Goal: Find specific page/section: Find specific page/section

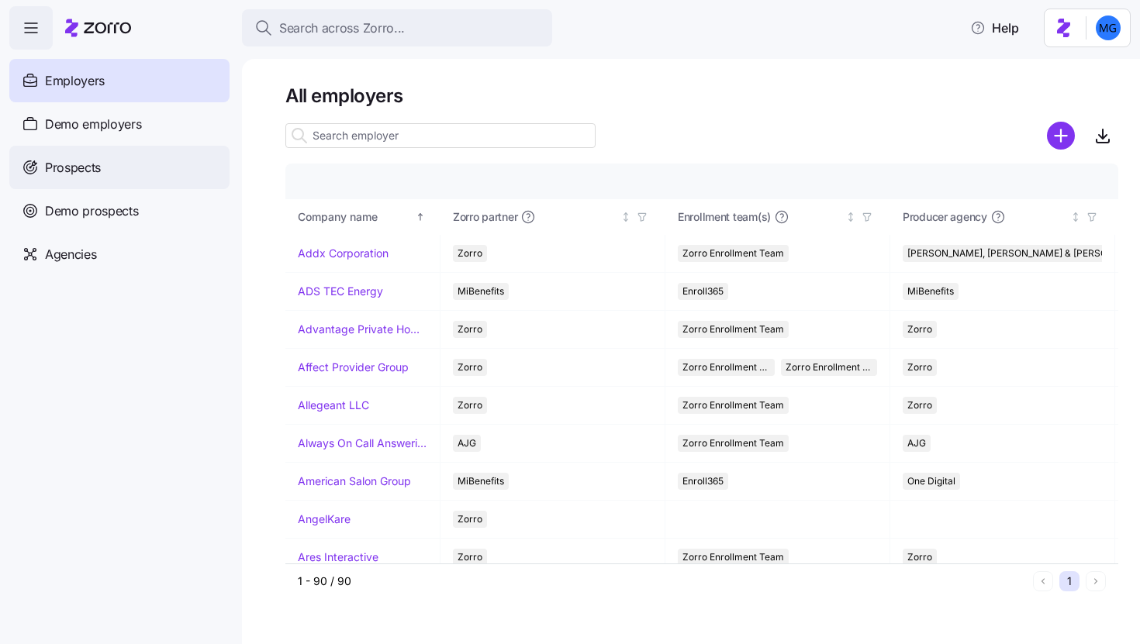
click at [144, 166] on div "Prospects" at bounding box center [119, 167] width 220 height 43
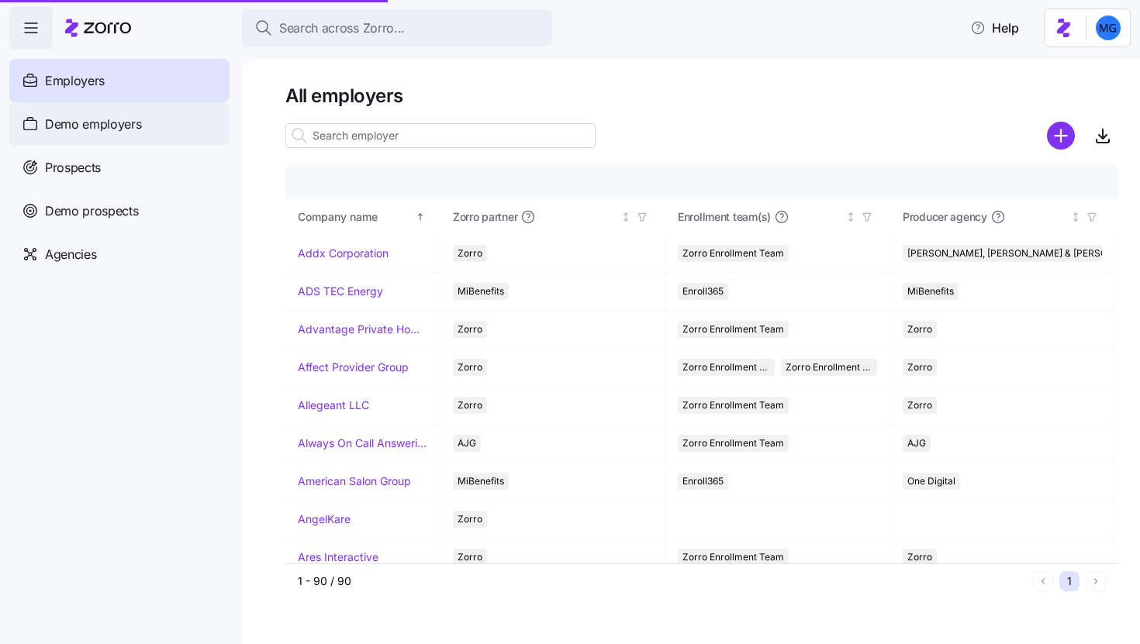
click at [150, 129] on div "Demo employers" at bounding box center [119, 123] width 220 height 43
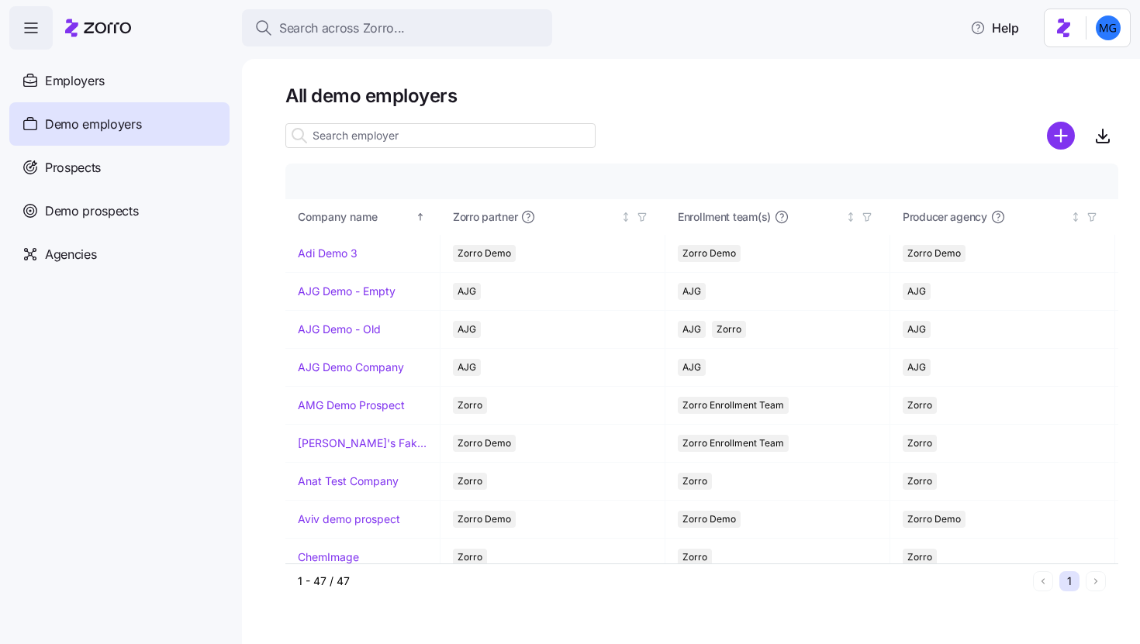
click at [404, 135] on input at bounding box center [440, 135] width 310 height 25
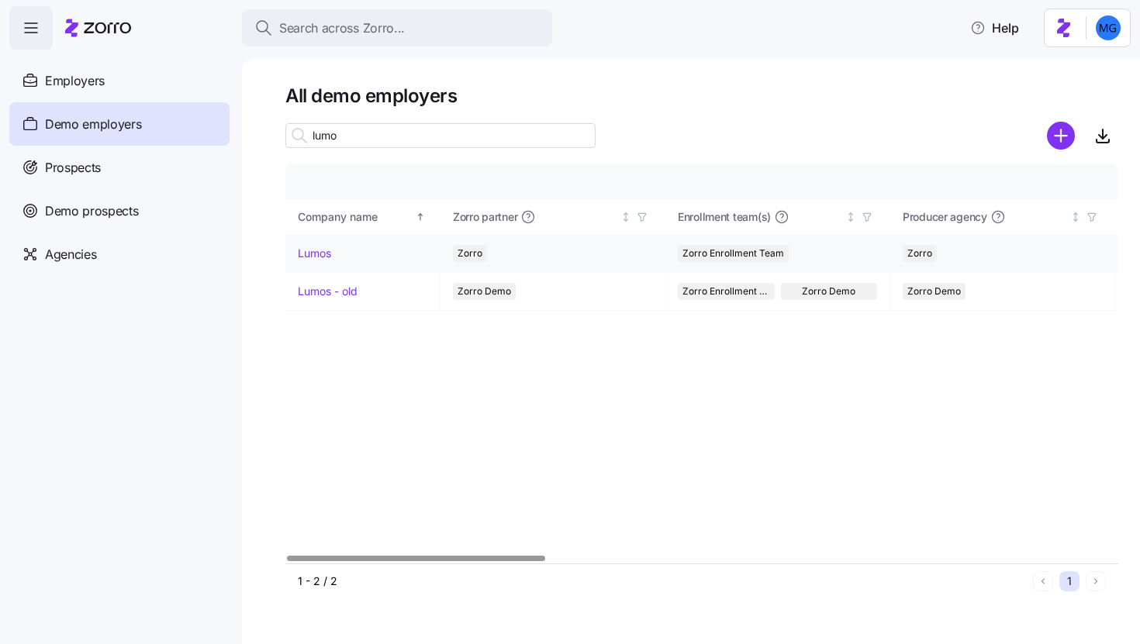
type input "lumo"
click at [321, 252] on link "Lumos" at bounding box center [314, 254] width 33 height 16
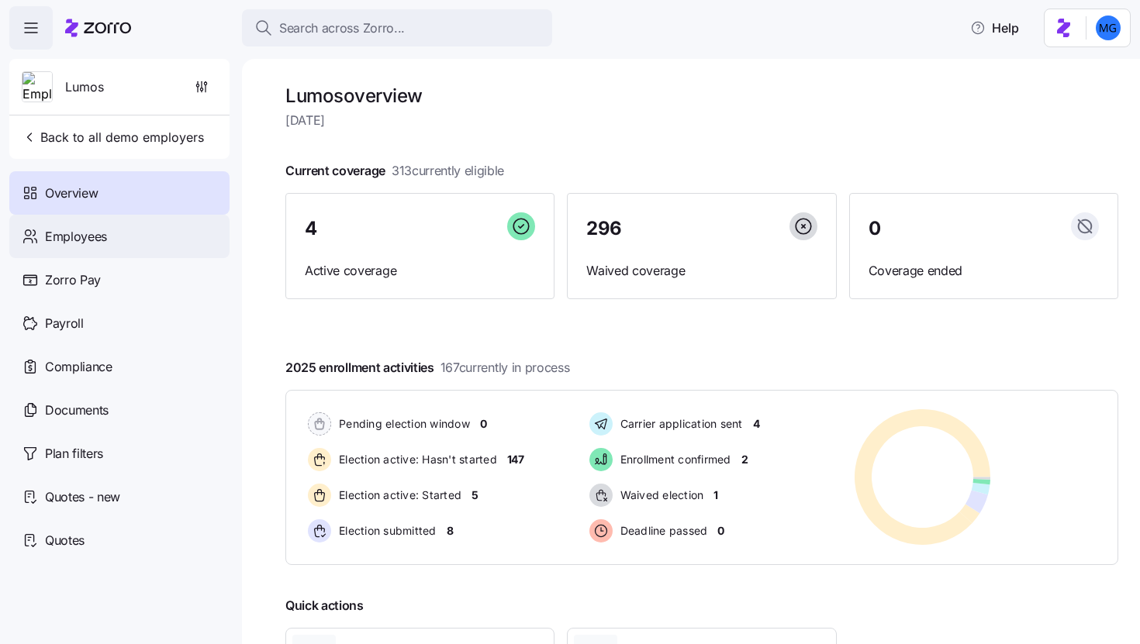
click at [144, 235] on div "Employees" at bounding box center [119, 236] width 220 height 43
